Goal: Transaction & Acquisition: Obtain resource

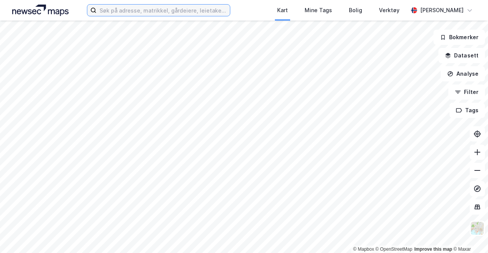
click at [119, 8] on input at bounding box center [162, 10] width 133 height 11
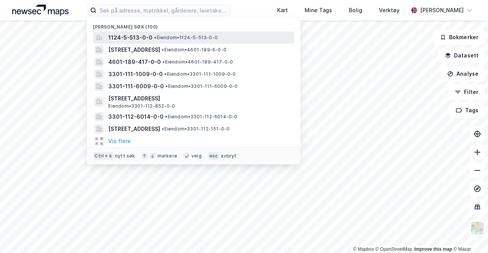
click at [143, 35] on span "1124-5-513-0-0" at bounding box center [130, 37] width 44 height 9
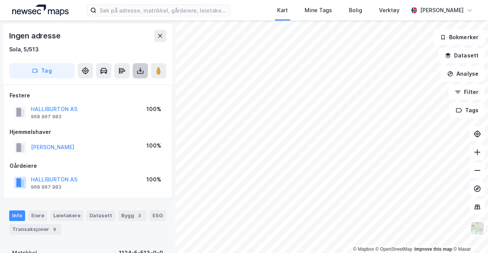
click at [138, 70] on icon at bounding box center [140, 71] width 8 height 8
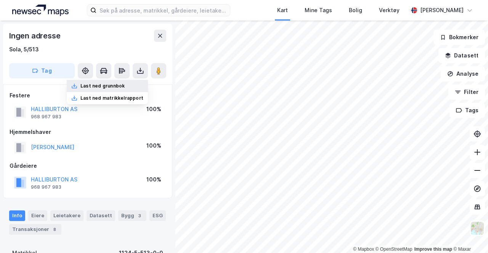
click at [140, 90] on div "Last ned grunnbok" at bounding box center [107, 86] width 81 height 12
